Goal: Information Seeking & Learning: Learn about a topic

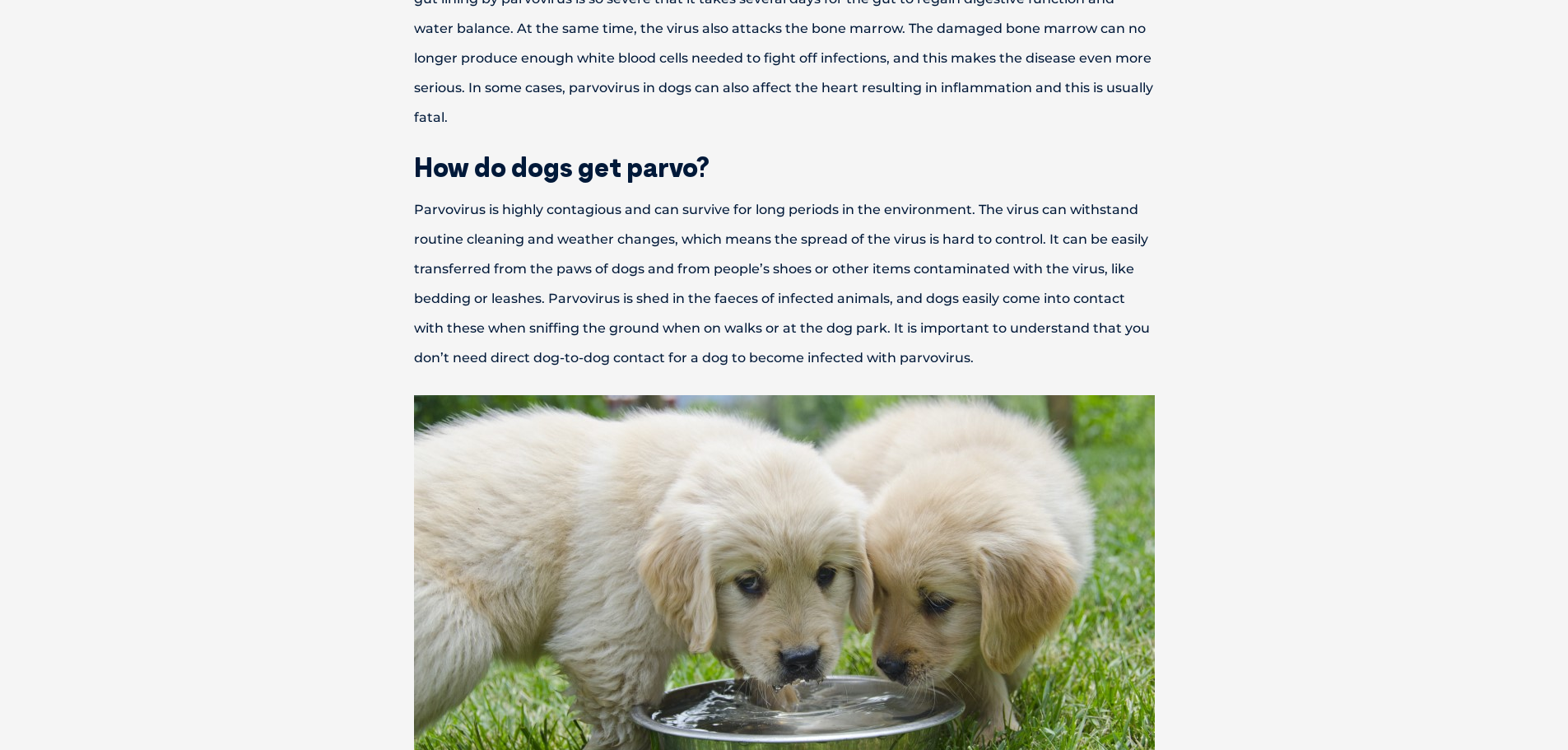
scroll to position [905, 0]
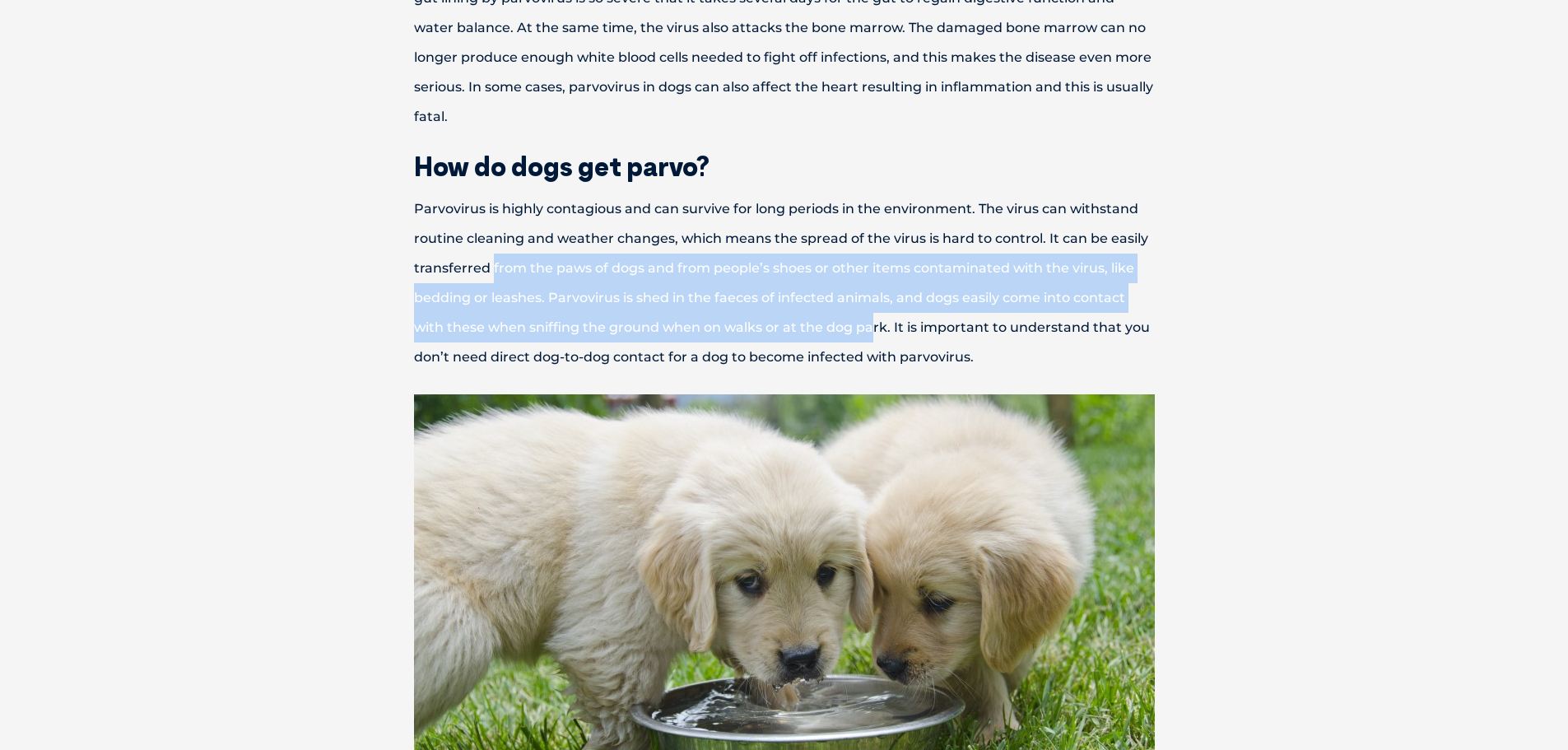
drag, startPoint x: 491, startPoint y: 272, endPoint x: 872, endPoint y: 328, distance: 385.1
click at [872, 328] on p "Parvovirus is highly contagious and can survive for long periods in the environ…" at bounding box center [784, 283] width 856 height 177
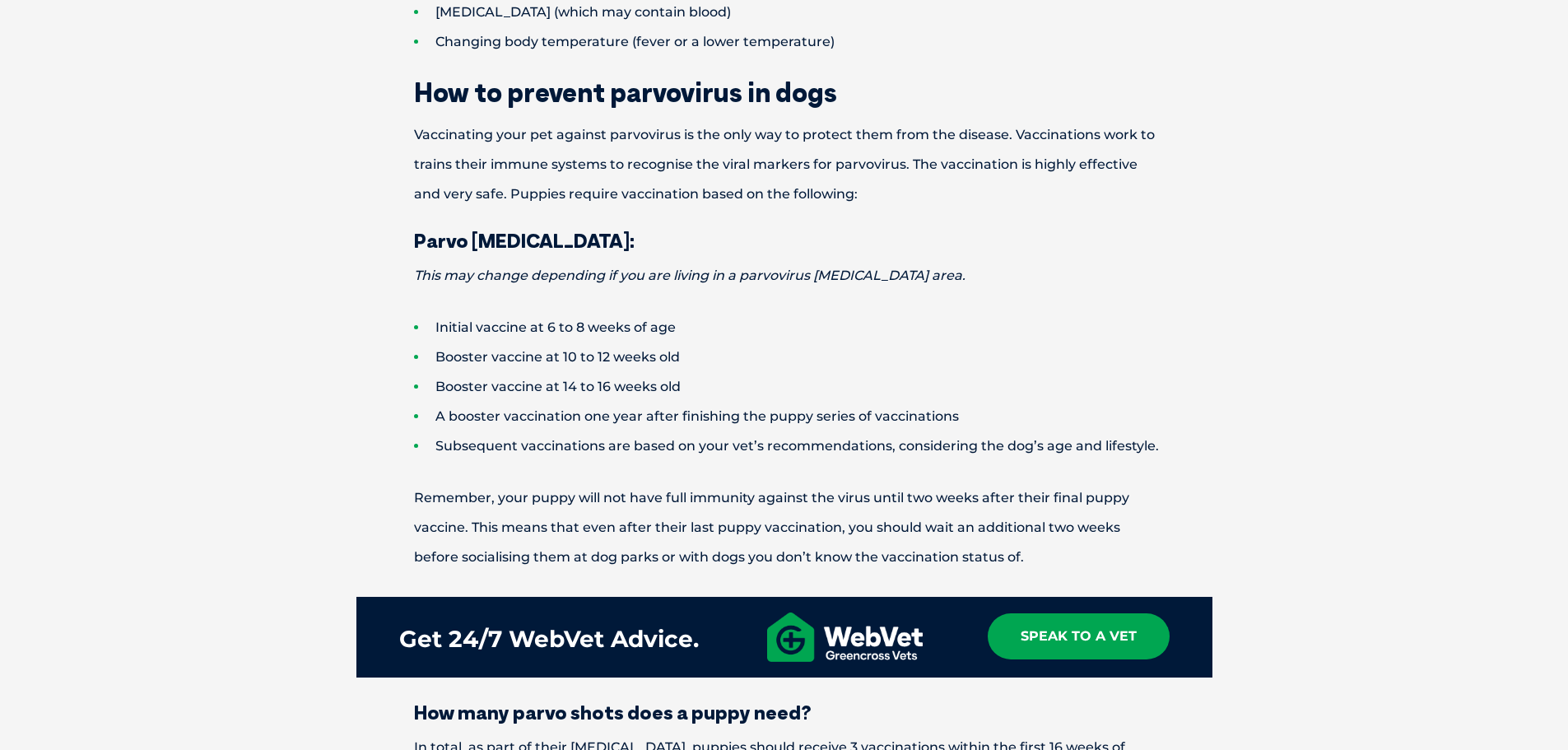
scroll to position [1975, 0]
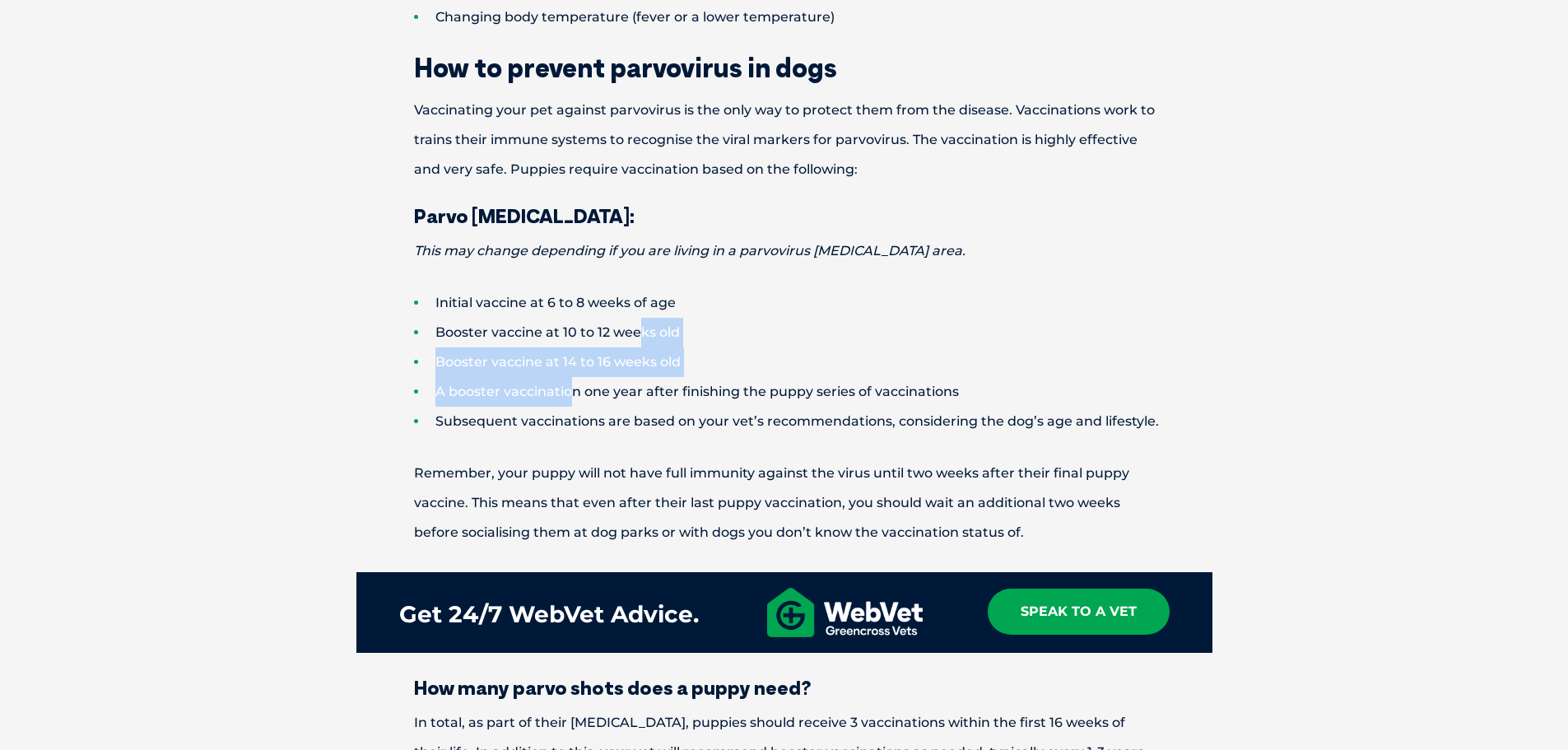
drag, startPoint x: 638, startPoint y: 336, endPoint x: 570, endPoint y: 398, distance: 92.0
click at [570, 398] on ul "Initial vaccine at 6 to 8 weeks of age Booster vaccine at 10 to 12 weeks old Bo…" at bounding box center [784, 362] width 856 height 148
click at [570, 398] on li "A booster vaccination one year after finishing the puppy series of vaccinations" at bounding box center [813, 391] width 798 height 30
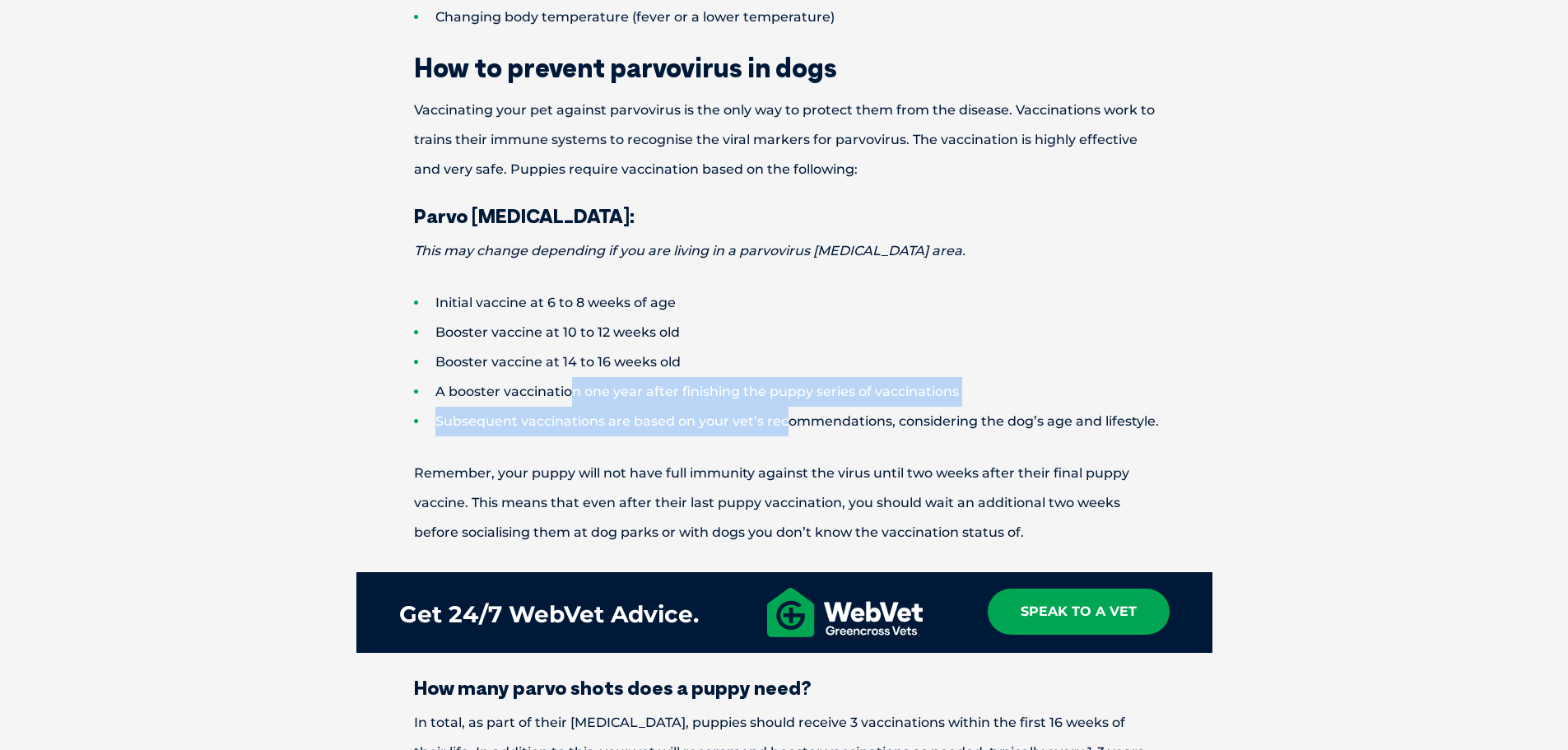
drag, startPoint x: 570, startPoint y: 398, endPoint x: 782, endPoint y: 420, distance: 213.1
click at [782, 420] on ul "Initial vaccine at 6 to 8 weeks of age Booster vaccine at 10 to 12 weeks old Bo…" at bounding box center [784, 362] width 856 height 148
click at [782, 420] on li "Subsequent vaccinations are based on your vet’s recommendations, considering th…" at bounding box center [813, 421] width 798 height 30
drag, startPoint x: 545, startPoint y: 402, endPoint x: 797, endPoint y: 429, distance: 253.4
click at [797, 429] on ul "Initial vaccine at 6 to 8 weeks of age Booster vaccine at 10 to 12 weeks old Bo…" at bounding box center [784, 362] width 856 height 148
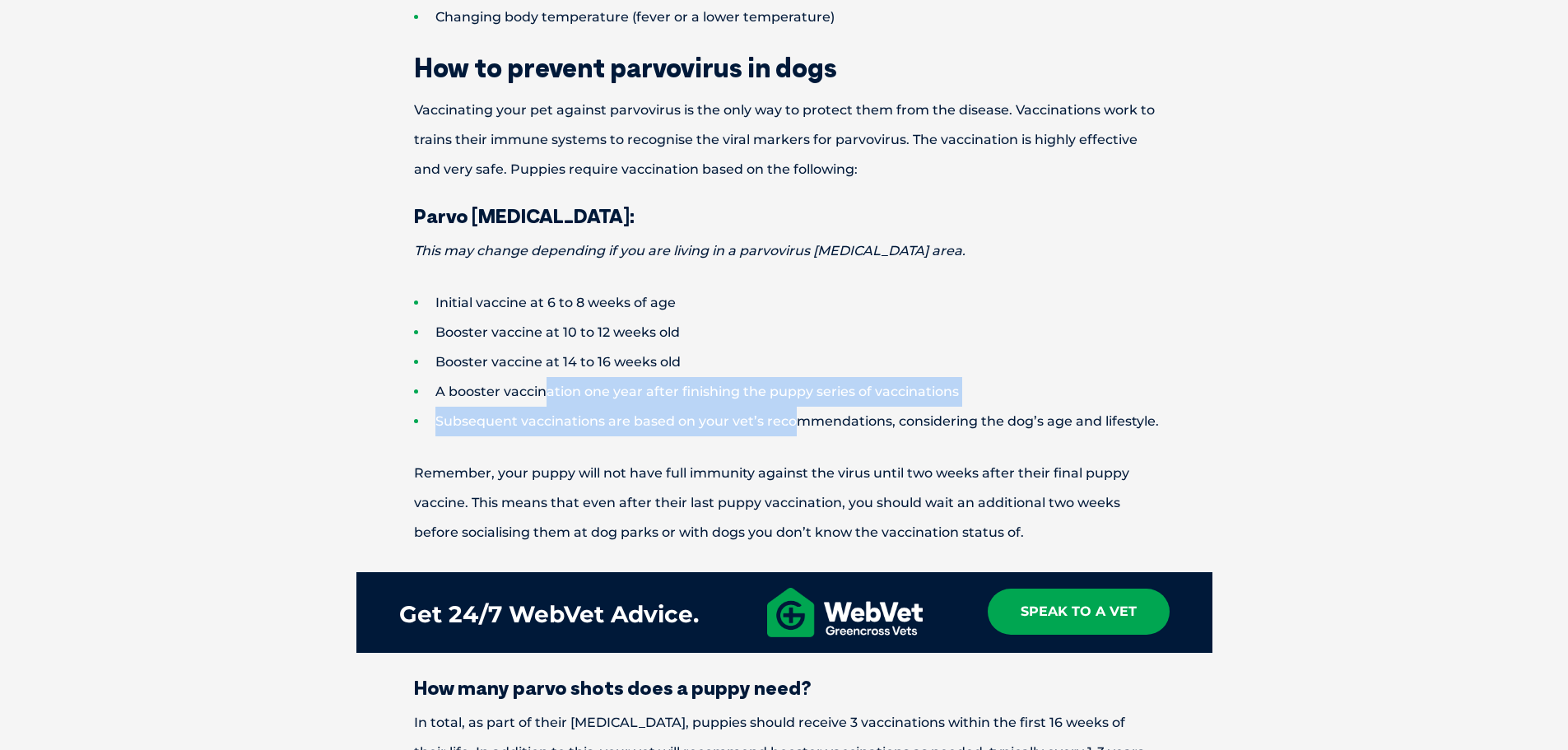
click at [797, 429] on li "Subsequent vaccinations are based on your vet’s recommendations, considering th…" at bounding box center [813, 421] width 798 height 30
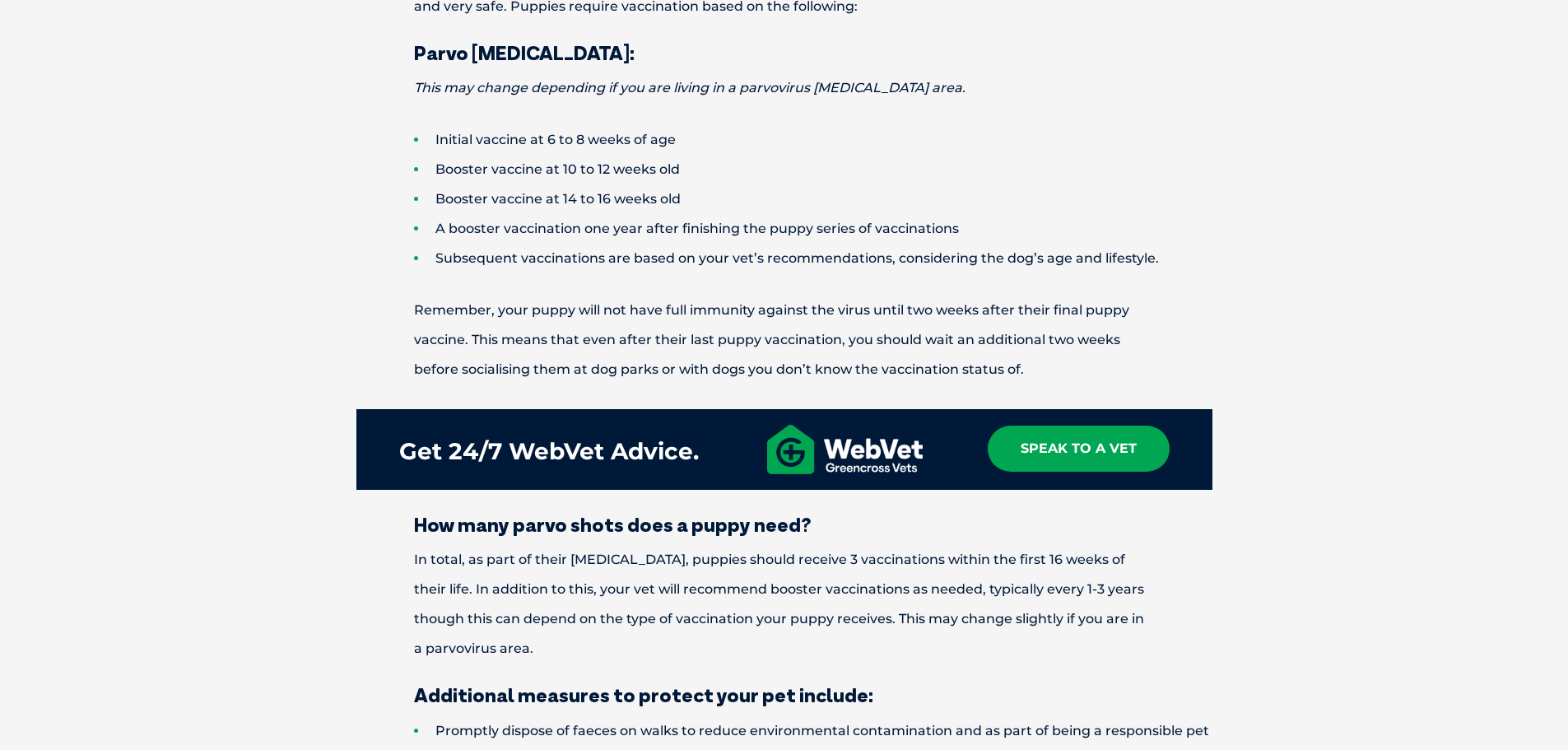
scroll to position [2139, 0]
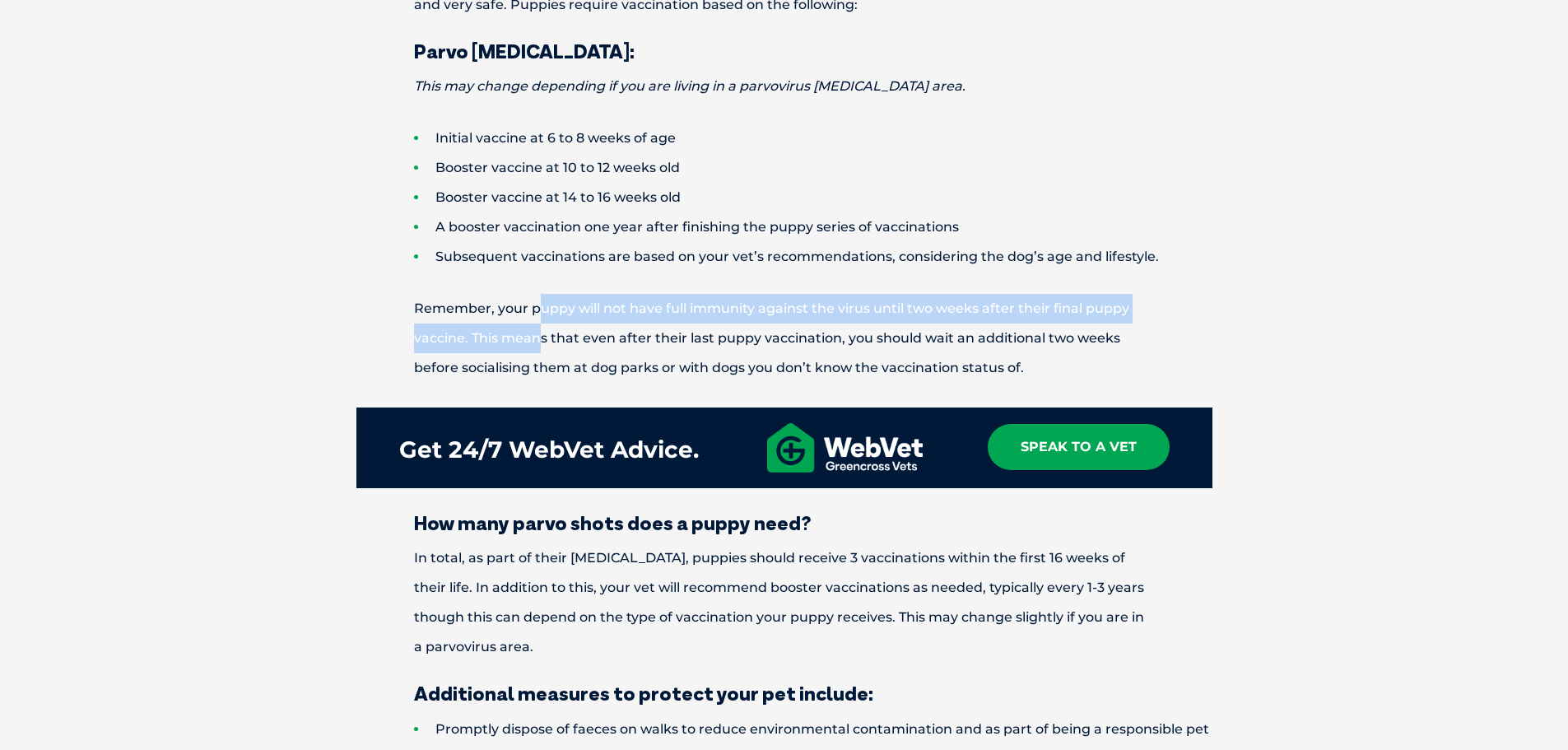
drag, startPoint x: 537, startPoint y: 314, endPoint x: 542, endPoint y: 344, distance: 30.4
click at [542, 344] on p "Remember, your puppy will not have full immunity against the virus until two we…" at bounding box center [784, 338] width 856 height 89
